Goal: Task Accomplishment & Management: Manage account settings

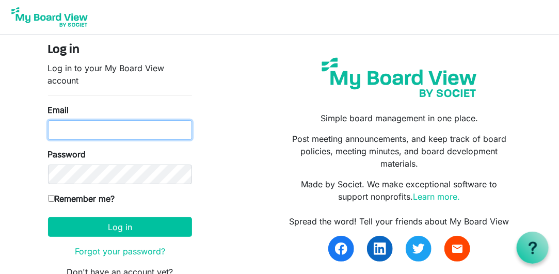
click at [71, 135] on input "Email" at bounding box center [120, 130] width 144 height 20
type input "[EMAIL_ADDRESS][DOMAIN_NAME]"
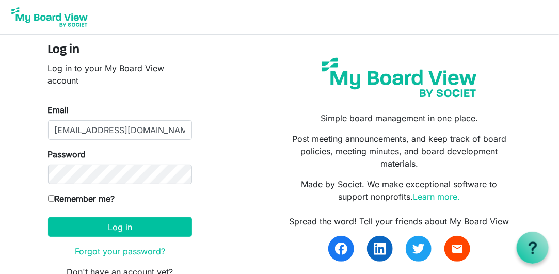
click at [48, 197] on input "Remember me?" at bounding box center [51, 198] width 7 height 7
checkbox input "true"
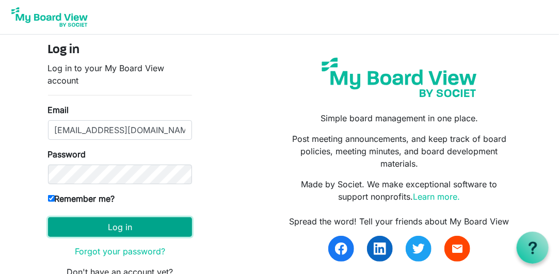
click at [123, 229] on button "Log in" at bounding box center [120, 227] width 144 height 20
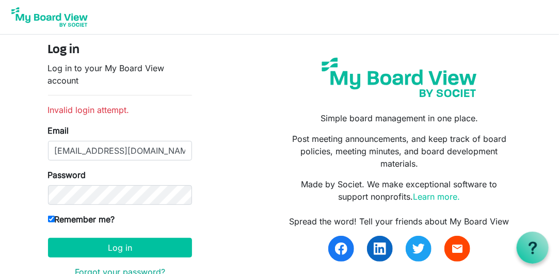
click at [108, 267] on link "Forgot your password?" at bounding box center [120, 272] width 90 height 10
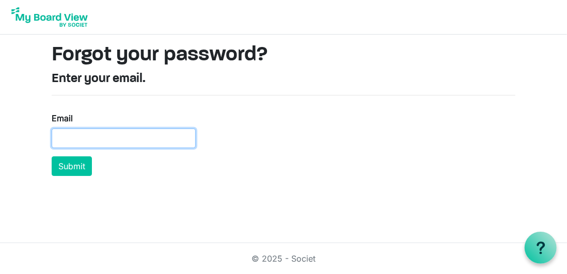
click at [84, 129] on input "Email" at bounding box center [124, 139] width 144 height 20
type input "[EMAIL_ADDRESS][DOMAIN_NAME]"
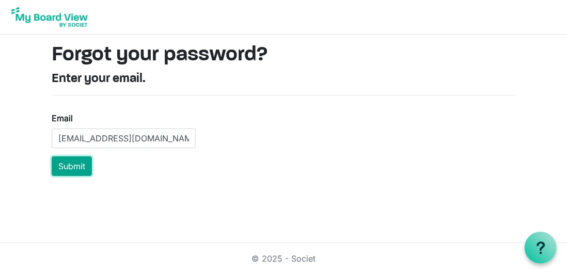
click at [75, 165] on button "Submit" at bounding box center [72, 166] width 40 height 20
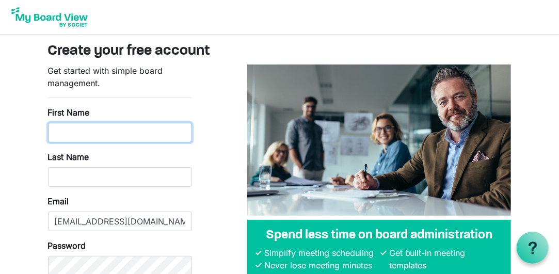
click at [84, 129] on input "First Name" at bounding box center [120, 133] width 144 height 20
type input "[PERSON_NAME]"
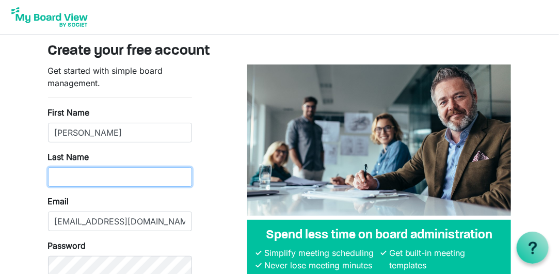
type input "Philipovitch"
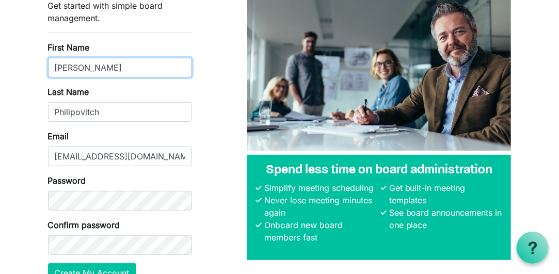
scroll to position [66, 0]
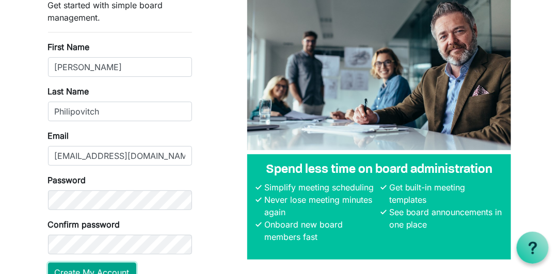
click at [106, 265] on button "Create My Account" at bounding box center [92, 273] width 88 height 20
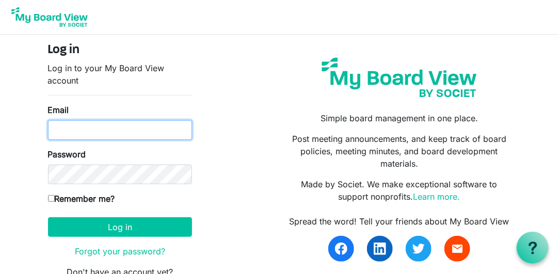
click at [94, 131] on input "Email" at bounding box center [120, 130] width 144 height 20
type input "kerryfphil@gmail.com"
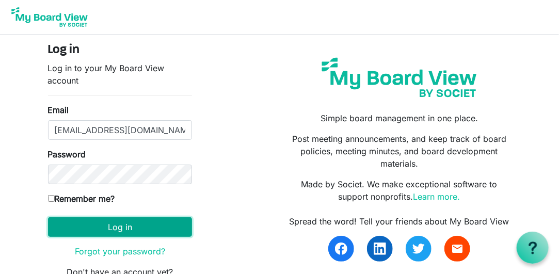
click at [118, 230] on button "Log in" at bounding box center [120, 227] width 144 height 20
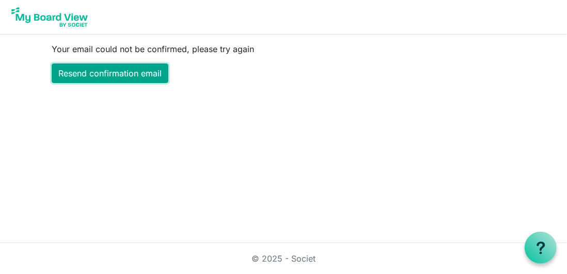
click at [105, 76] on link "Resend confirmation email" at bounding box center [110, 73] width 117 height 20
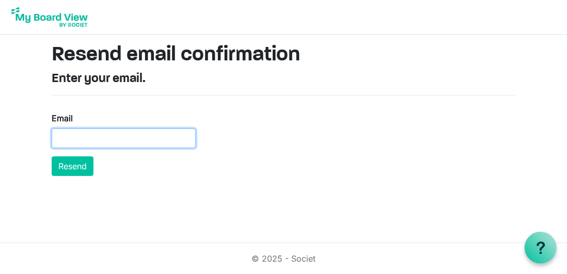
click at [80, 133] on input "Email" at bounding box center [124, 139] width 144 height 20
type input "[EMAIL_ADDRESS][DOMAIN_NAME]"
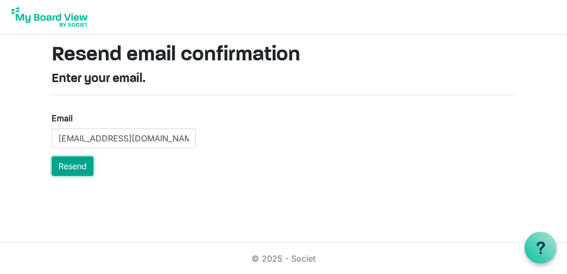
click at [70, 164] on button "Resend" at bounding box center [73, 166] width 42 height 20
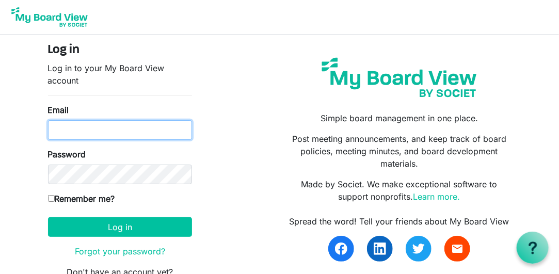
click at [69, 134] on input "Email" at bounding box center [120, 130] width 144 height 20
type input "[EMAIL_ADDRESS][DOMAIN_NAME]"
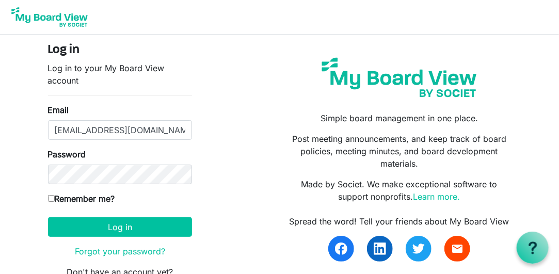
click at [122, 185] on form "Log in Log in to your My Board View account Email kerryfphil@gmail.com Password…" at bounding box center [120, 167] width 144 height 248
click at [50, 195] on input "Remember me?" at bounding box center [51, 198] width 7 height 7
checkbox input "true"
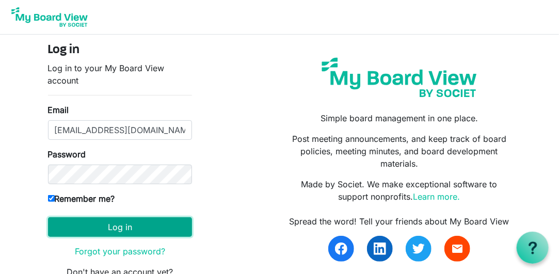
click at [120, 224] on button "Log in" at bounding box center [120, 227] width 144 height 20
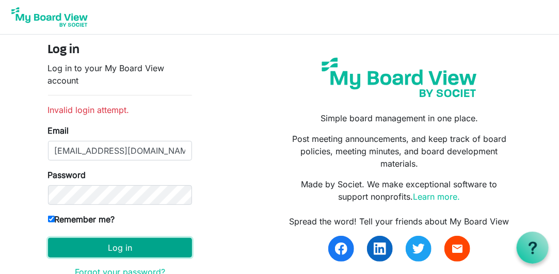
click at [111, 250] on button "Log in" at bounding box center [120, 248] width 144 height 20
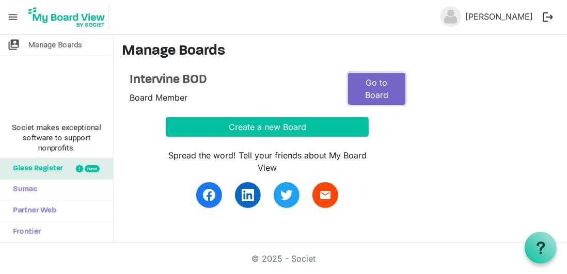
click at [380, 82] on link "Go to Board" at bounding box center [376, 89] width 57 height 32
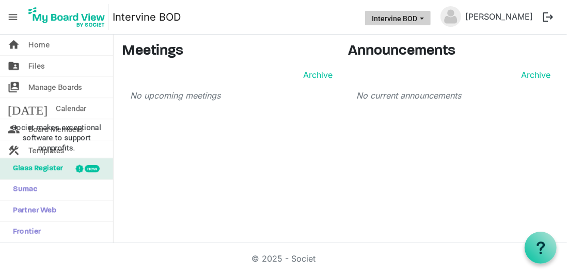
click at [422, 15] on button "Intervine BOD" at bounding box center [398, 18] width 66 height 14
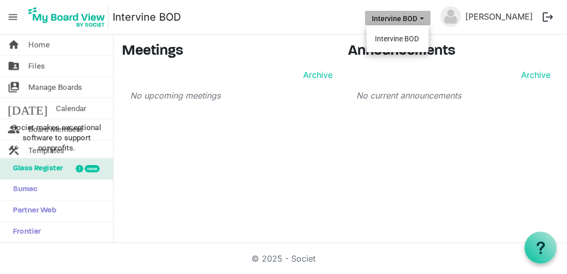
click at [422, 15] on button "Intervine BOD" at bounding box center [398, 18] width 66 height 14
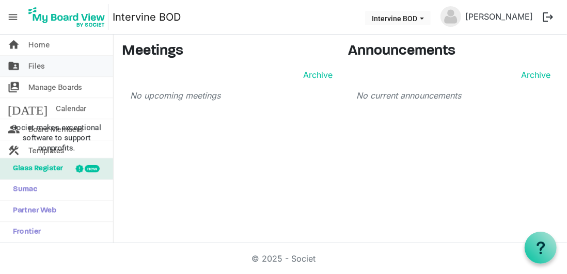
click at [39, 66] on span "Files" at bounding box center [36, 66] width 17 height 21
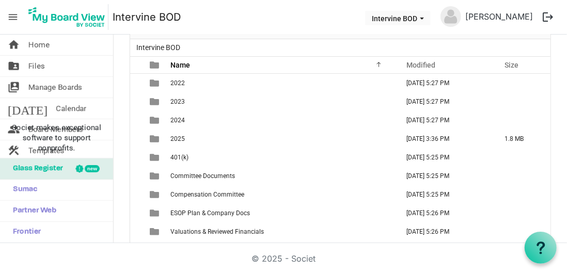
scroll to position [82, 0]
